Goal: Transaction & Acquisition: Purchase product/service

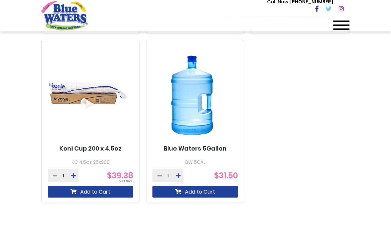
scroll to position [601, 0]
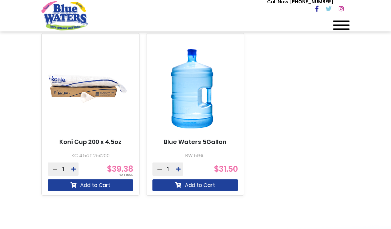
click at [205, 108] on img at bounding box center [191, 88] width 79 height 99
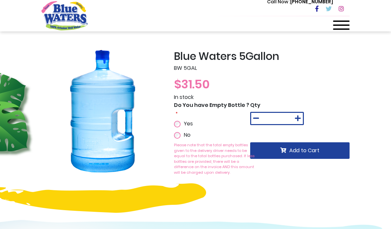
click at [312, 155] on button "Add to Cart" at bounding box center [299, 150] width 99 height 17
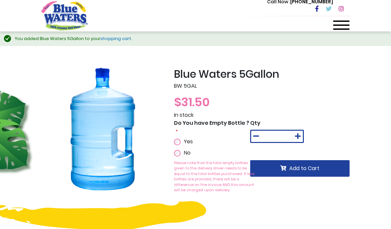
click at [112, 38] on link "shopping cart" at bounding box center [115, 38] width 31 height 6
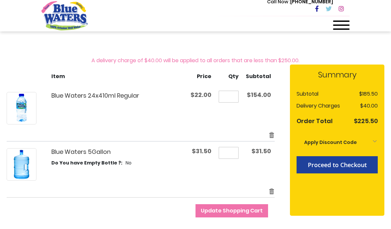
scroll to position [74, 0]
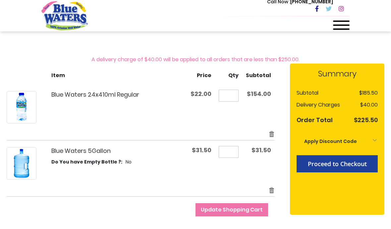
click at [274, 187] on link "Remove item" at bounding box center [272, 190] width 6 height 8
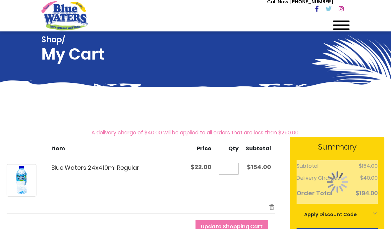
scroll to position [5, 0]
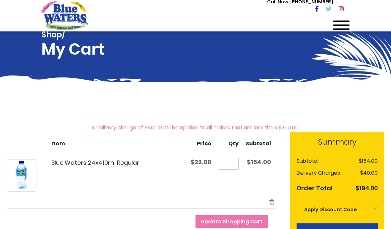
click at [225, 166] on input "*" at bounding box center [229, 164] width 20 height 12
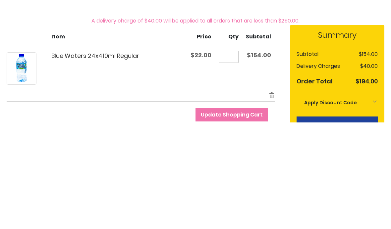
type input "*"
click at [233, 215] on button "Update Shopping Cart" at bounding box center [231, 221] width 73 height 13
